Goal: Download file/media

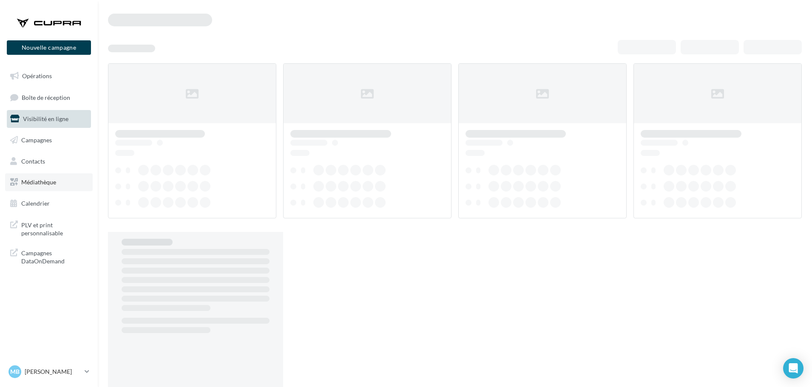
click at [43, 185] on span "Médiathèque" at bounding box center [38, 182] width 35 height 7
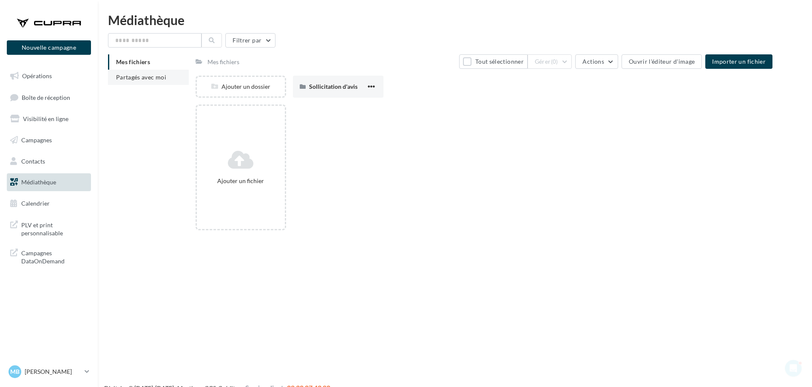
click at [155, 82] on li "Partagés avec moi" at bounding box center [148, 77] width 81 height 15
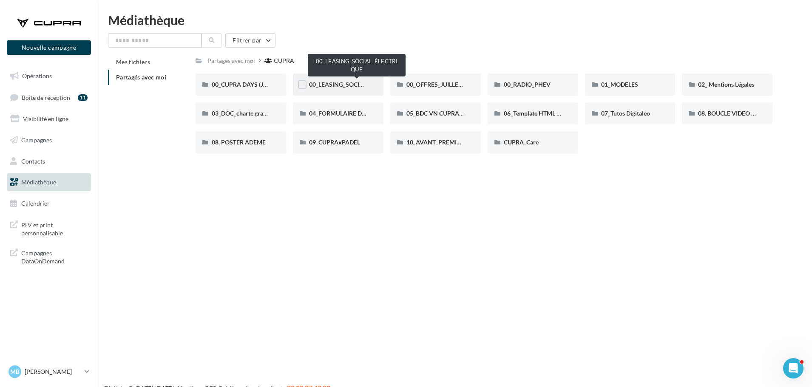
click at [315, 82] on span "00_LEASING_SOCIAL_ÉLECTRIQUE" at bounding box center [356, 84] width 95 height 7
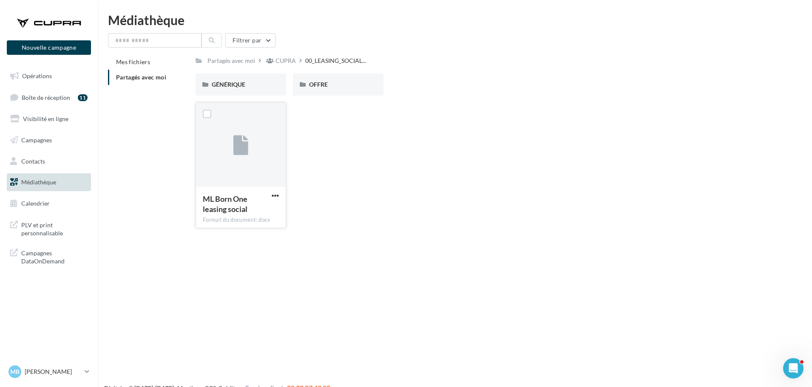
click at [272, 153] on div at bounding box center [241, 145] width 90 height 85
click at [274, 198] on span "button" at bounding box center [275, 195] width 7 height 7
click at [233, 233] on button "Copier l'URL" at bounding box center [238, 235] width 85 height 22
click at [240, 88] on span "GÉNÉRIQUE" at bounding box center [229, 84] width 34 height 7
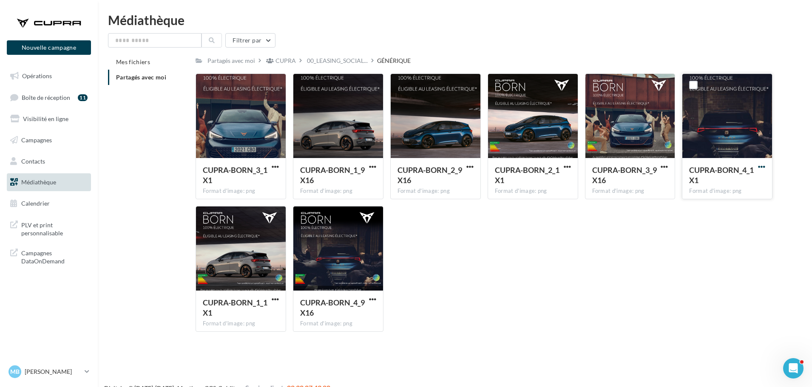
click at [763, 168] on span "button" at bounding box center [761, 166] width 7 height 7
click at [721, 199] on button "Copier l'URL" at bounding box center [724, 206] width 85 height 22
click at [728, 96] on div at bounding box center [727, 116] width 90 height 85
click at [766, 166] on button "button" at bounding box center [761, 167] width 11 height 9
click at [714, 183] on button "Télécharger" at bounding box center [724, 184] width 85 height 22
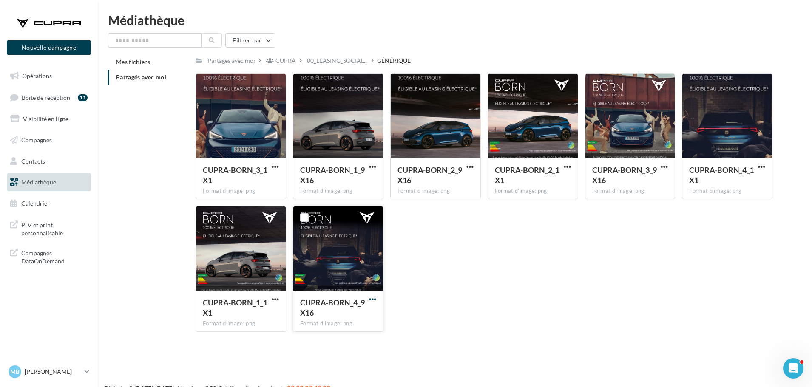
click at [376, 302] on span "button" at bounding box center [372, 299] width 7 height 7
click at [341, 310] on button "Télécharger" at bounding box center [335, 316] width 85 height 22
click at [270, 236] on div at bounding box center [241, 249] width 90 height 85
click at [267, 302] on span "CUPRA-BORN_1_1X1" at bounding box center [235, 308] width 65 height 20
click at [270, 301] on button "button" at bounding box center [275, 300] width 11 height 9
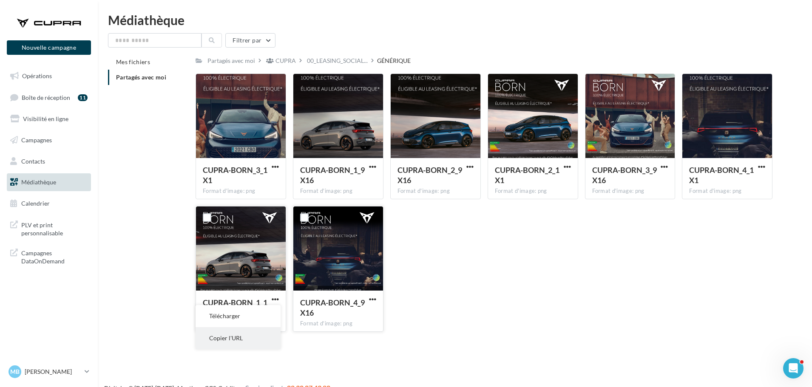
click at [241, 338] on button "Copier l'URL" at bounding box center [238, 338] width 85 height 22
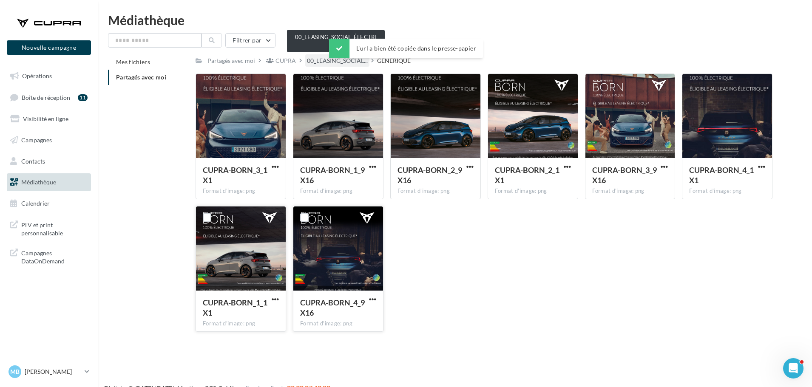
click at [312, 61] on span "00_LEASING_SOCIAL..." at bounding box center [337, 61] width 61 height 9
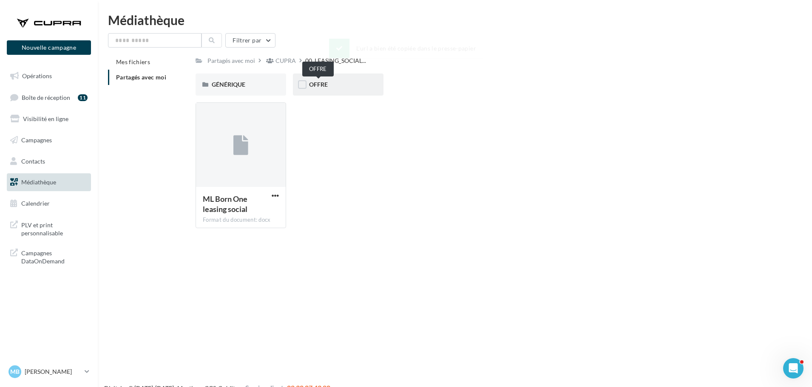
click at [317, 81] on span "OFFRE" at bounding box center [318, 84] width 19 height 7
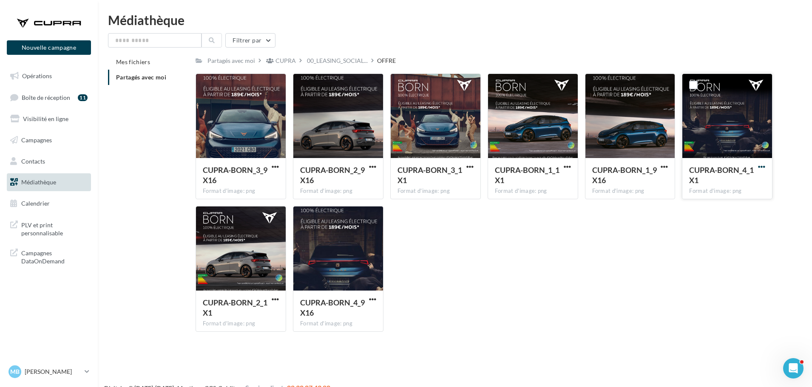
click at [763, 167] on span "button" at bounding box center [761, 166] width 7 height 7
click at [715, 190] on button "Télécharger" at bounding box center [724, 184] width 85 height 22
click at [282, 56] on div "CUPRA" at bounding box center [280, 60] width 33 height 12
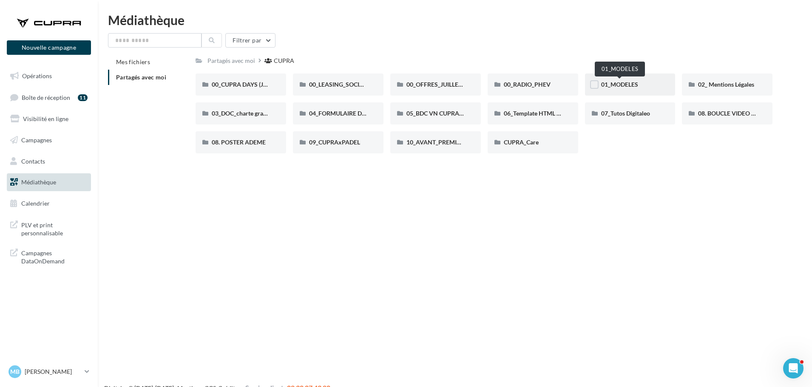
click at [601, 85] on span "01_MODELES" at bounding box center [619, 84] width 37 height 7
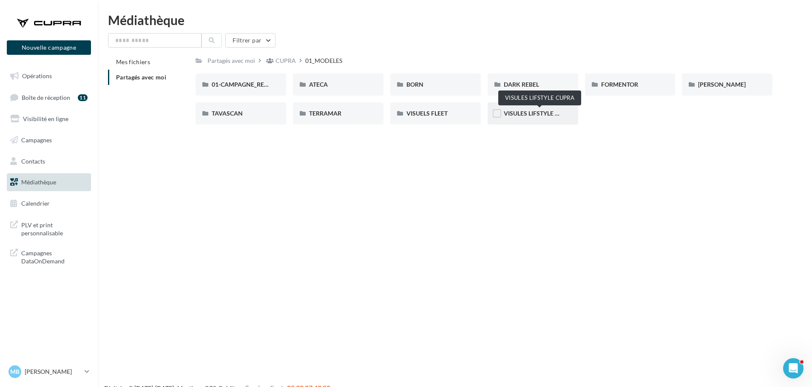
click at [553, 114] on span "VISULES LIFSTYLE CUPRA" at bounding box center [539, 113] width 71 height 7
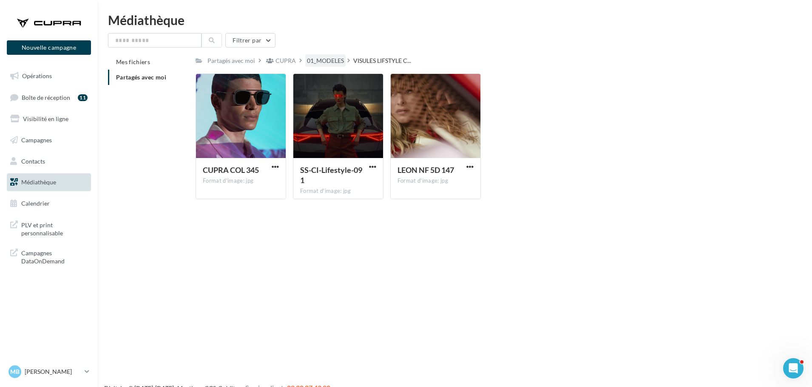
click at [338, 61] on div "01_MODELES" at bounding box center [325, 61] width 37 height 9
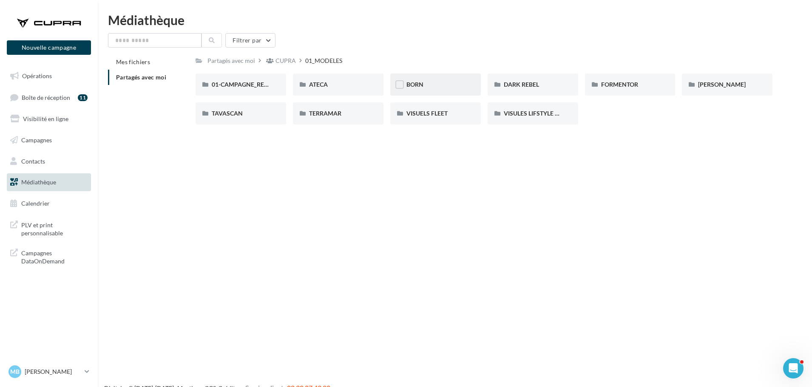
click at [431, 82] on div "BORN" at bounding box center [435, 84] width 58 height 9
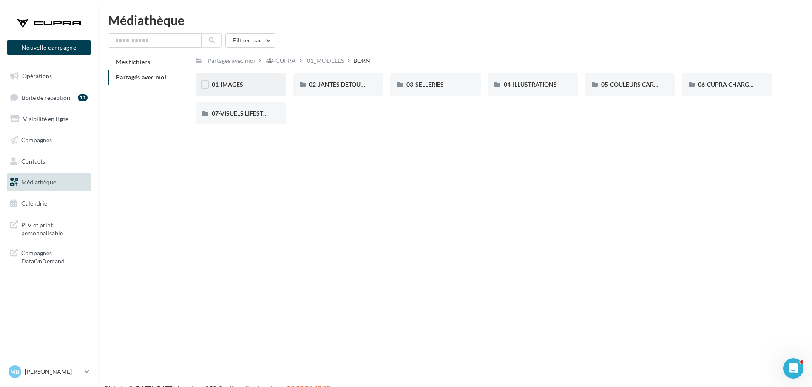
click at [256, 82] on div "01-IMAGES" at bounding box center [241, 84] width 58 height 9
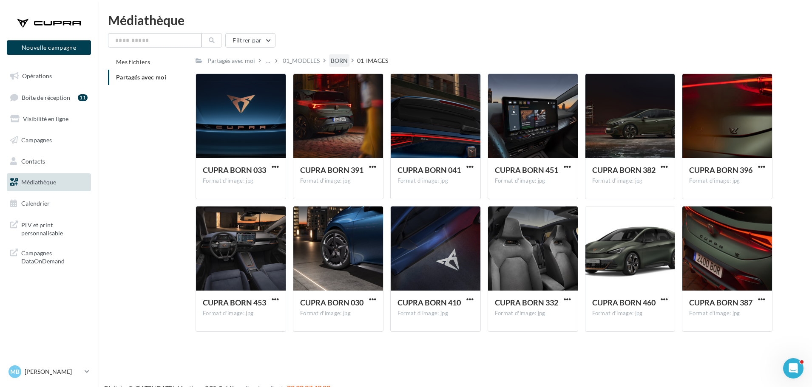
click at [334, 63] on div "BORN" at bounding box center [339, 61] width 17 height 9
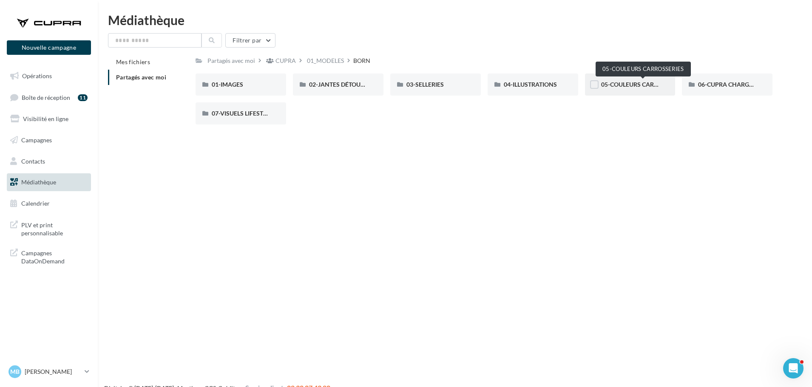
click at [632, 87] on span "05-COULEURS CARROSSERIES" at bounding box center [643, 84] width 84 height 7
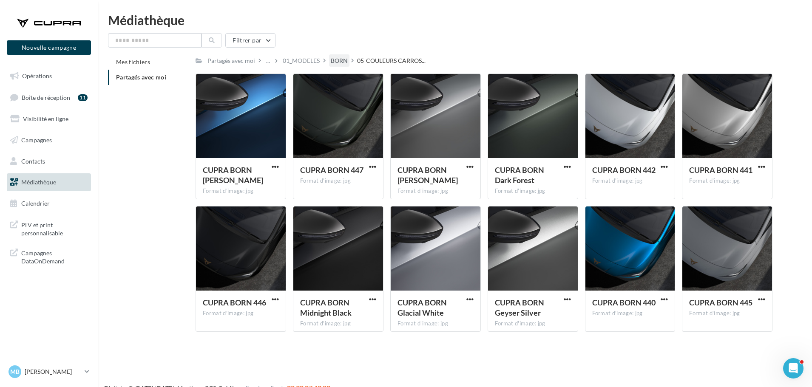
click at [341, 60] on div "BORN" at bounding box center [339, 61] width 17 height 9
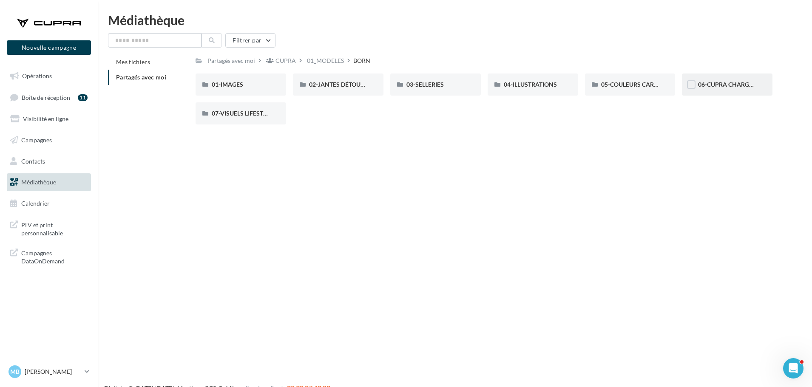
click at [717, 93] on div "06-CUPRA CHARGER" at bounding box center [727, 85] width 91 height 22
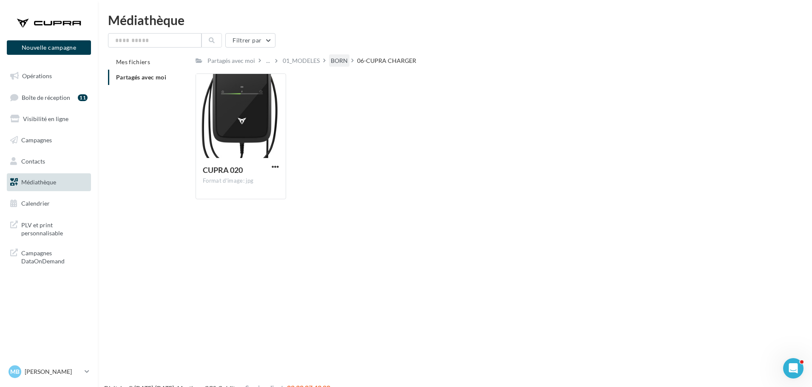
click at [342, 62] on div "BORN" at bounding box center [339, 61] width 17 height 9
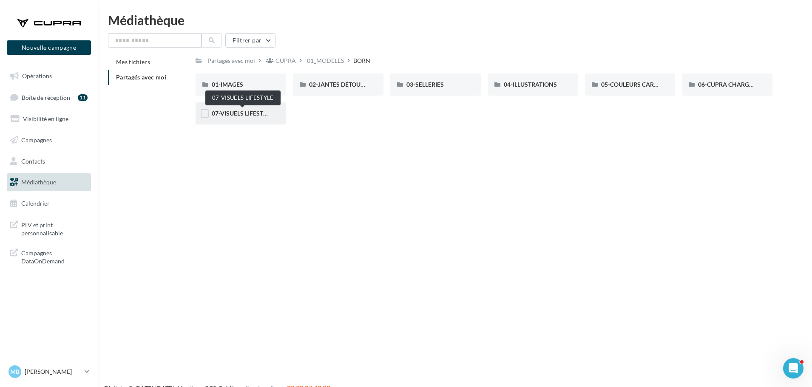
click at [235, 111] on span "07-VISUELS LIFESTYLE" at bounding box center [243, 113] width 62 height 7
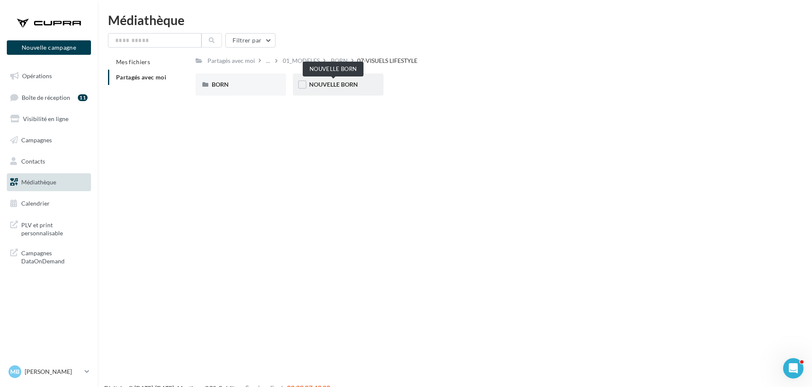
click at [341, 82] on span "NOUVELLE BORN" at bounding box center [333, 84] width 49 height 7
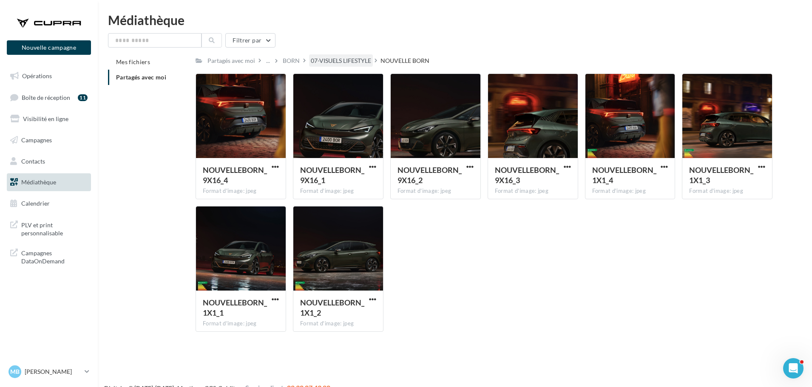
drag, startPoint x: 354, startPoint y: 53, endPoint x: 354, endPoint y: 57, distance: 4.3
click at [354, 54] on div "Filtrer par Mes fichiers Partagés avec moi Partagés avec moi ... BORN 07-VISUEL…" at bounding box center [455, 186] width 694 height 306
click at [354, 57] on div "07-VISUELS LIFESTYLE" at bounding box center [341, 61] width 60 height 9
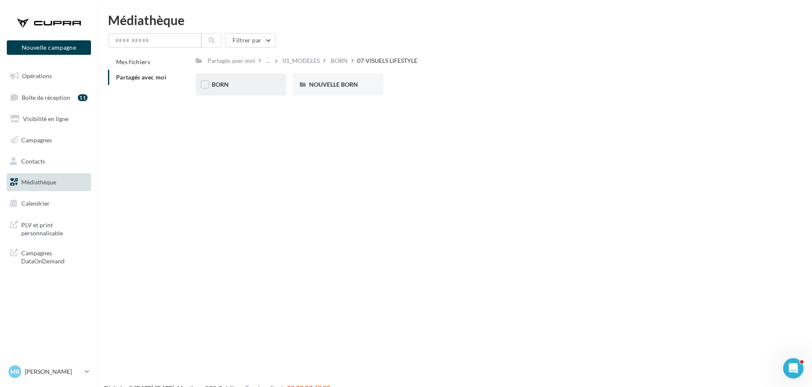
click at [252, 95] on div "BORN" at bounding box center [241, 85] width 91 height 22
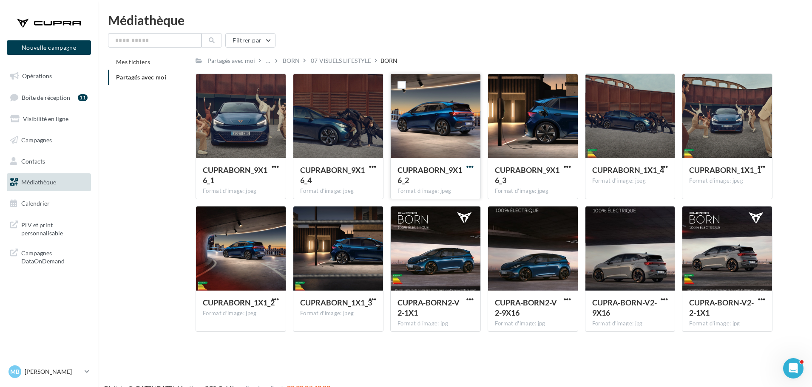
click at [470, 168] on span "button" at bounding box center [469, 166] width 7 height 7
click at [436, 182] on button "Télécharger" at bounding box center [432, 184] width 85 height 22
click at [280, 166] on button "button" at bounding box center [275, 167] width 11 height 9
click at [255, 187] on button "Télécharger" at bounding box center [238, 184] width 85 height 22
click at [337, 62] on div "07-VISUELS LIFESTYLE" at bounding box center [341, 61] width 60 height 9
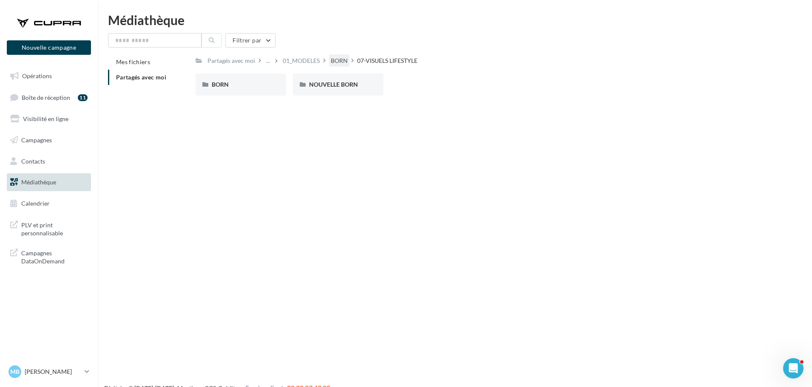
click at [336, 60] on div "BORN" at bounding box center [339, 61] width 17 height 9
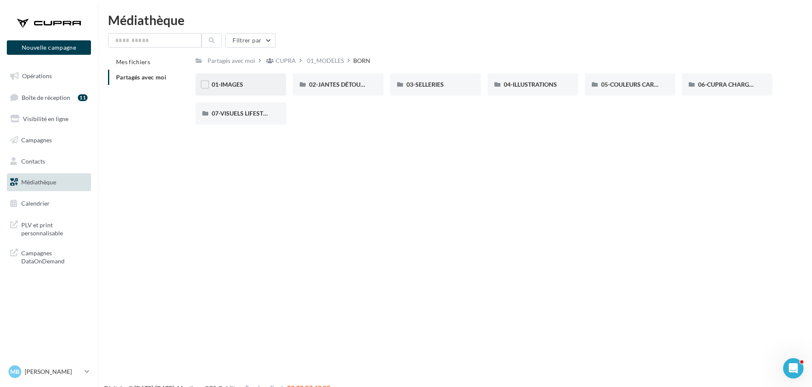
click at [272, 76] on div "01-IMAGES" at bounding box center [241, 85] width 91 height 22
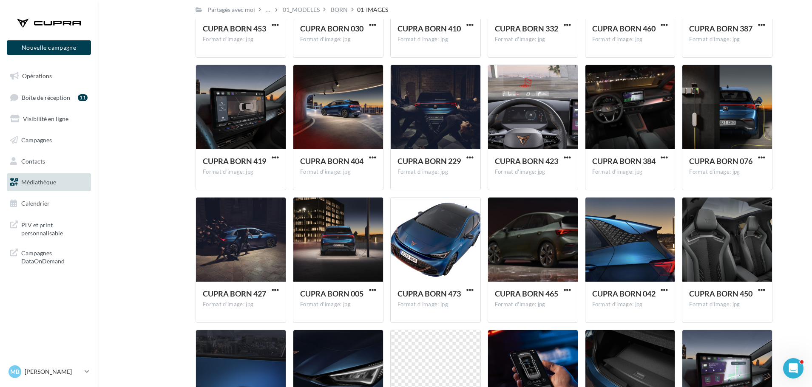
scroll to position [221, 0]
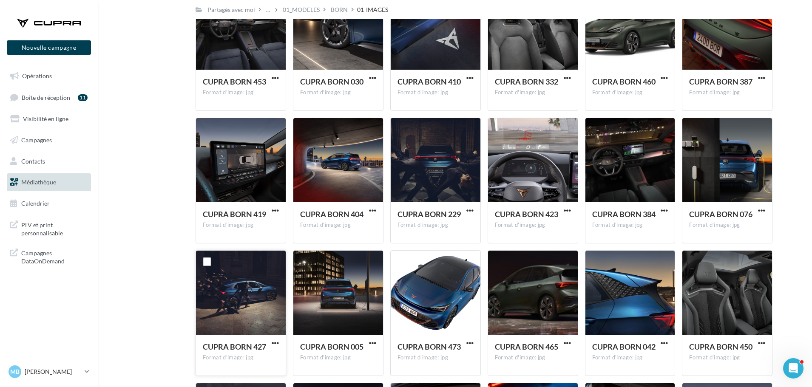
click at [279, 339] on div at bounding box center [275, 343] width 11 height 9
click at [275, 342] on span "button" at bounding box center [275, 343] width 7 height 7
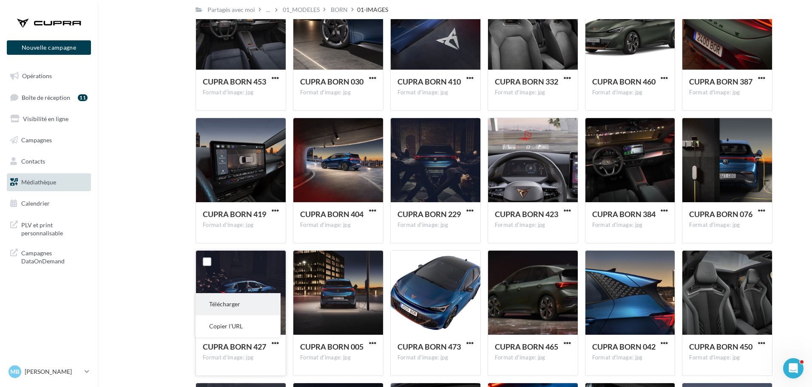
click at [226, 302] on button "Télécharger" at bounding box center [238, 304] width 85 height 22
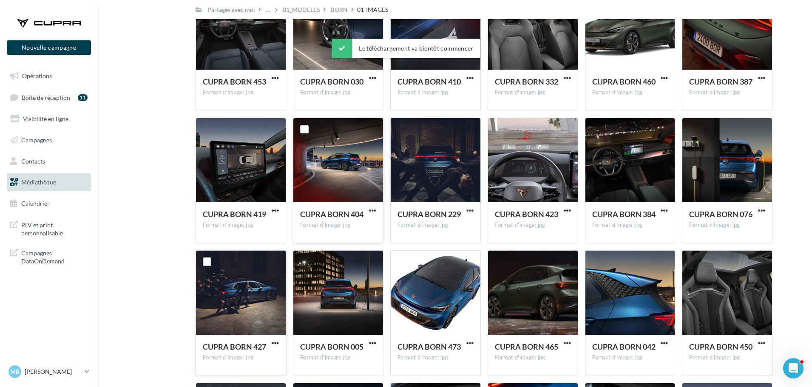
scroll to position [178, 0]
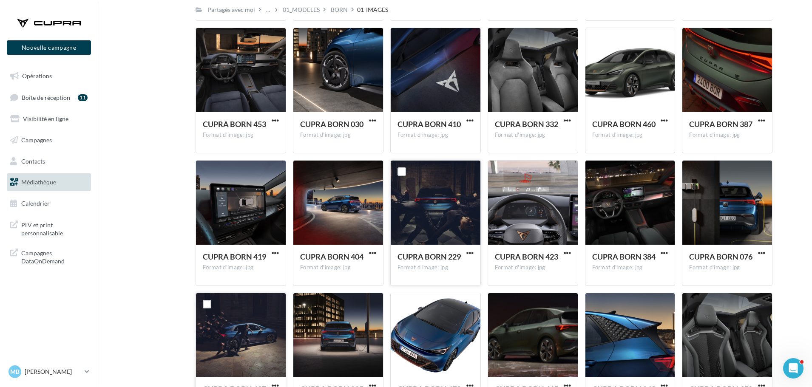
click at [474, 253] on button "button" at bounding box center [470, 254] width 11 height 9
click at [468, 254] on span "button" at bounding box center [469, 253] width 7 height 7
click at [453, 263] on button "Télécharger" at bounding box center [432, 270] width 85 height 22
click at [469, 252] on span "button" at bounding box center [469, 253] width 7 height 7
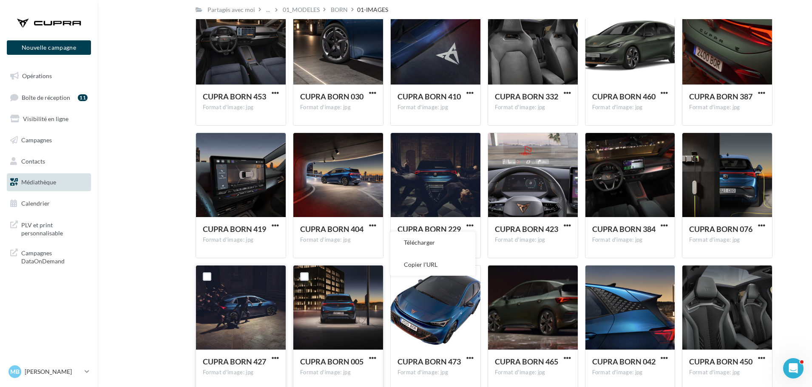
scroll to position [221, 0]
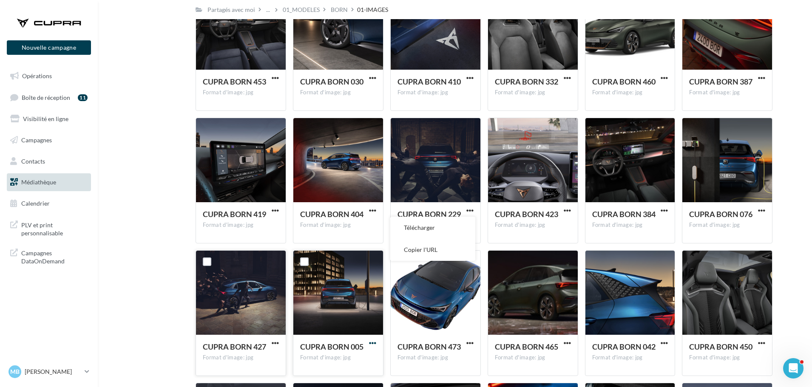
click at [369, 342] on span "button" at bounding box center [372, 343] width 7 height 7
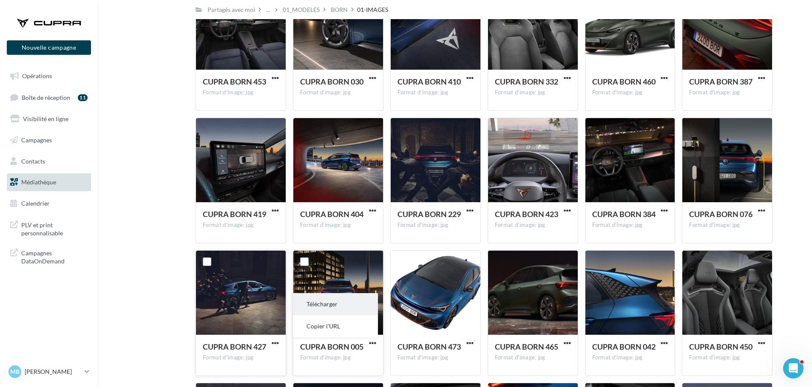
click at [324, 312] on button "Télécharger" at bounding box center [335, 304] width 85 height 22
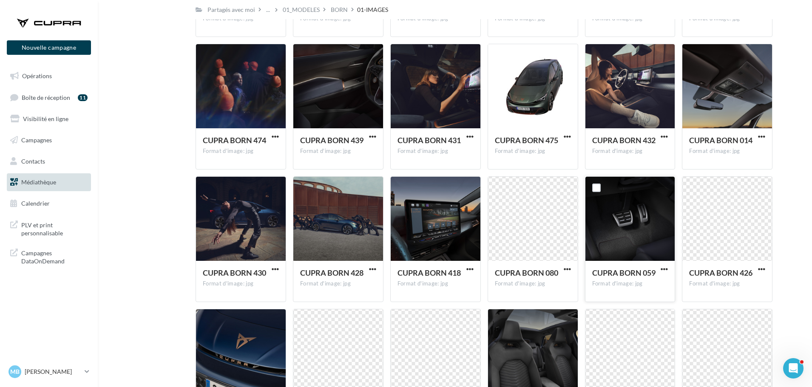
scroll to position [1439, 0]
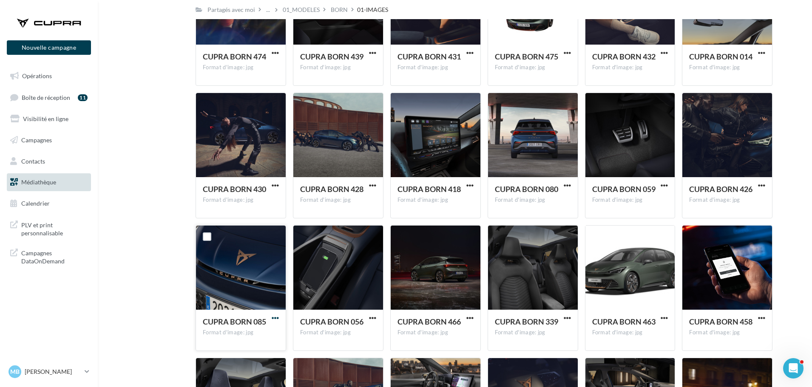
click at [274, 318] on span "button" at bounding box center [275, 318] width 7 height 7
click at [247, 328] on button "Télécharger" at bounding box center [238, 335] width 85 height 22
click at [762, 183] on span "button" at bounding box center [761, 185] width 7 height 7
click at [747, 196] on button "Télécharger" at bounding box center [724, 203] width 85 height 22
